Goal: Task Accomplishment & Management: Manage account settings

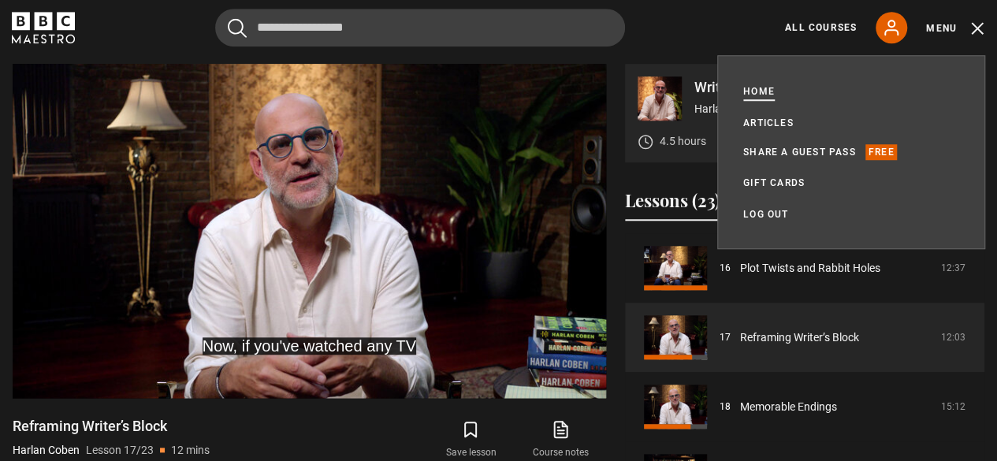
click at [758, 91] on link "Home" at bounding box center [759, 92] width 32 height 16
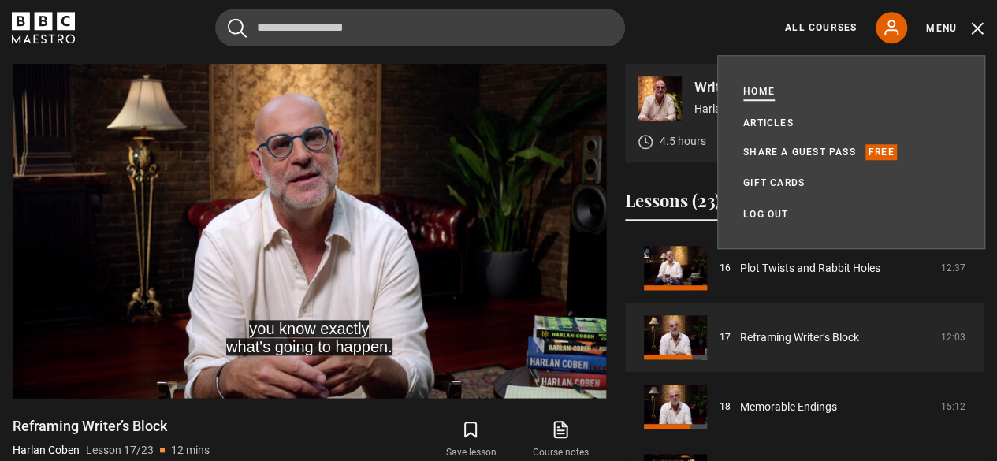
click at [758, 91] on link "Home" at bounding box center [759, 92] width 32 height 16
click at [892, 28] on icon at bounding box center [891, 27] width 19 height 19
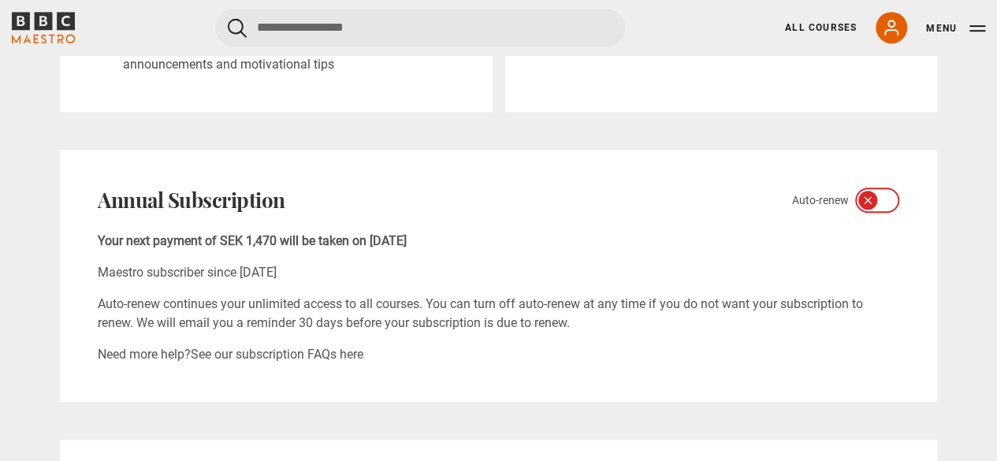
scroll to position [536, 0]
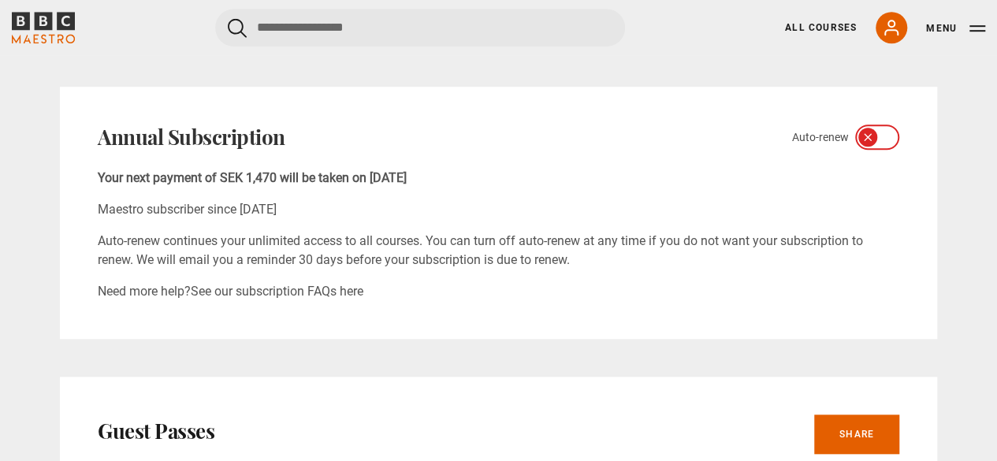
click at [880, 133] on icon at bounding box center [886, 137] width 13 height 13
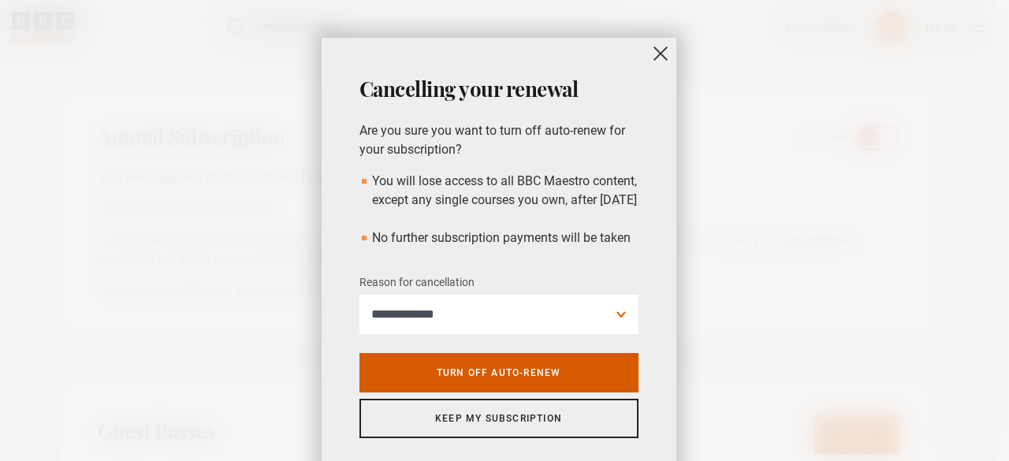
click at [541, 393] on link "Turn off auto-renew" at bounding box center [498, 372] width 279 height 39
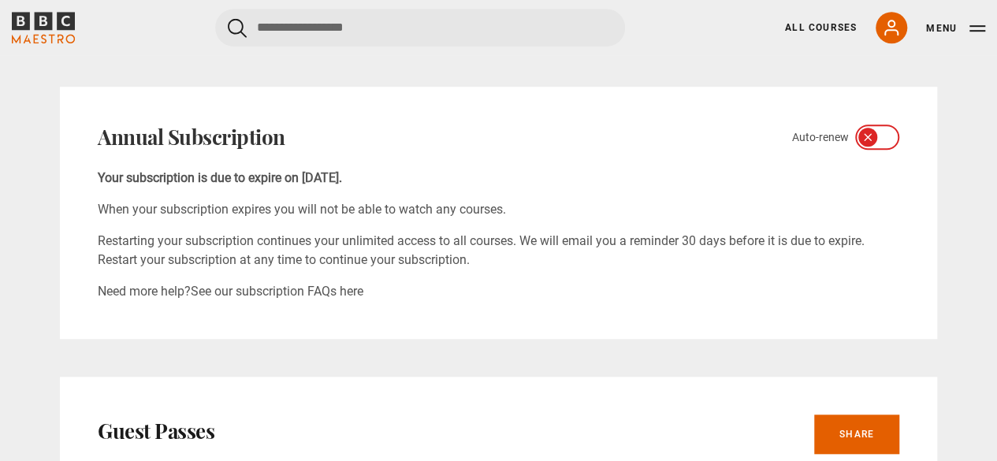
click at [555, 416] on div "Guest Passes Share" at bounding box center [499, 434] width 802 height 39
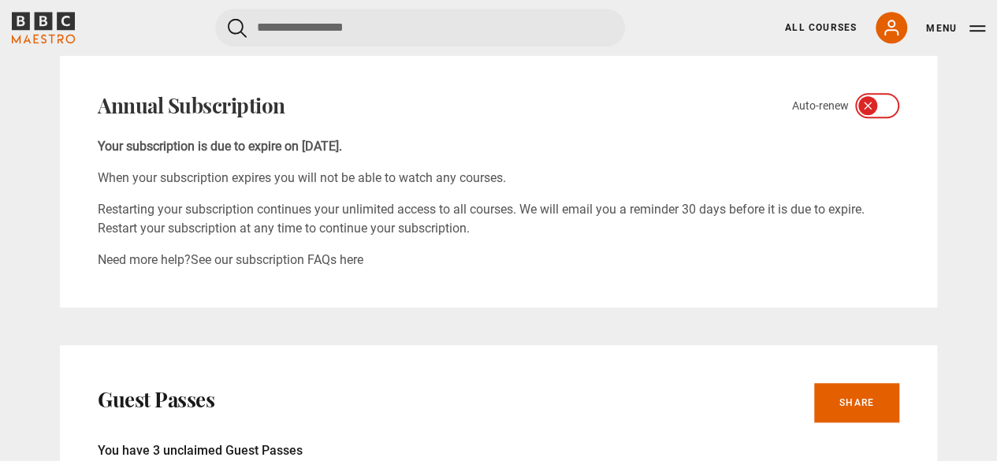
scroll to position [662, 0]
